Goal: Task Accomplishment & Management: Manage account settings

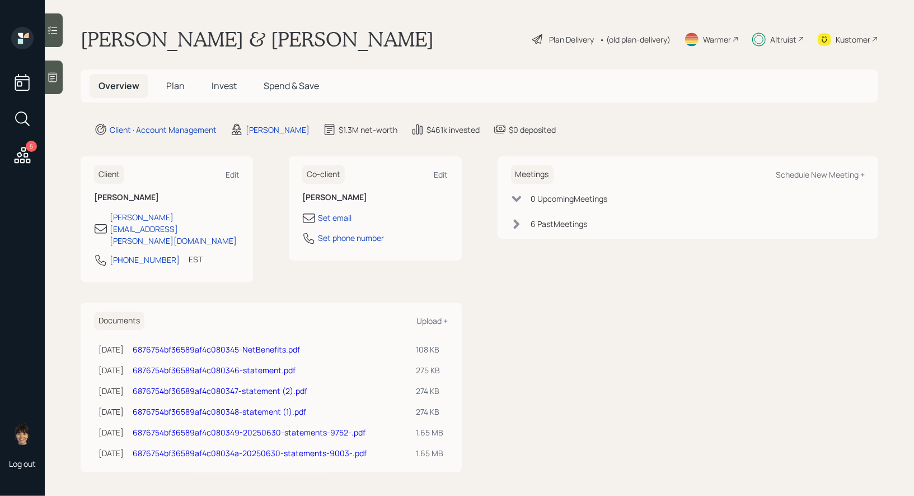
click at [224, 79] on h5 "Invest" at bounding box center [224, 86] width 43 height 24
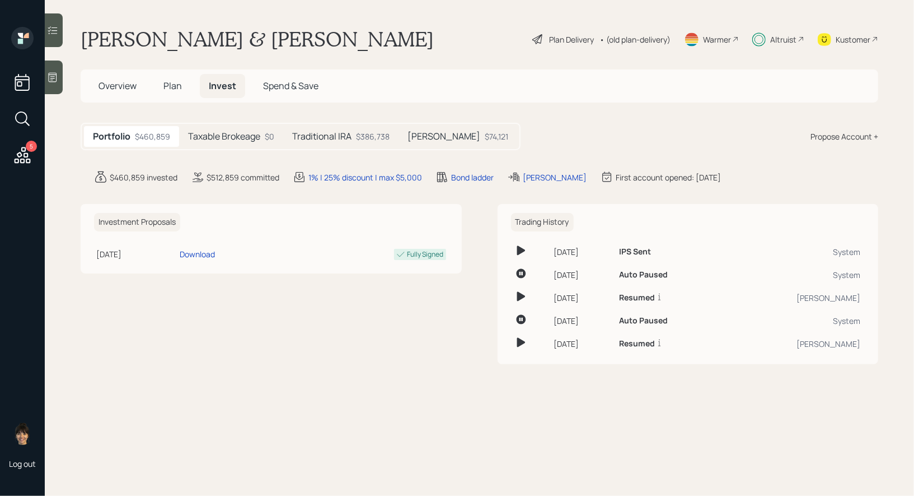
click at [216, 137] on h5 "Taxable Brokeage" at bounding box center [224, 136] width 72 height 11
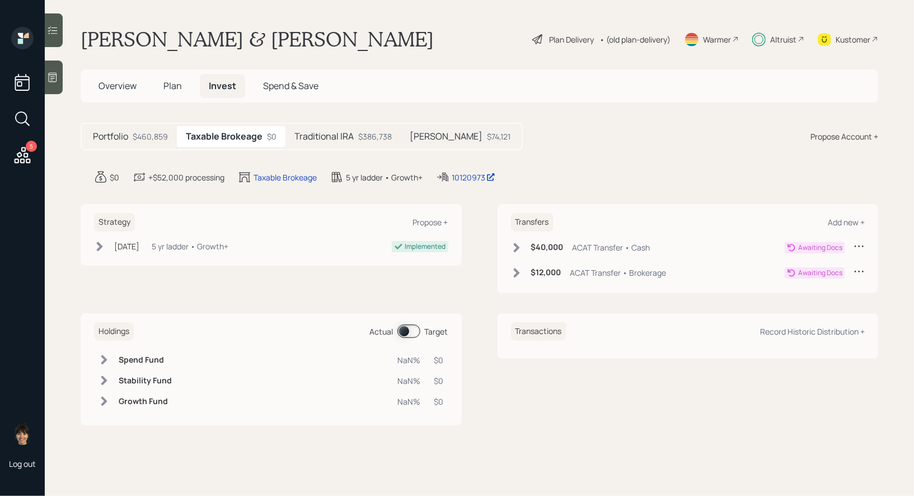
click at [170, 81] on span "Plan" at bounding box center [173, 86] width 18 height 12
